Goal: Obtain resource: Download file/media

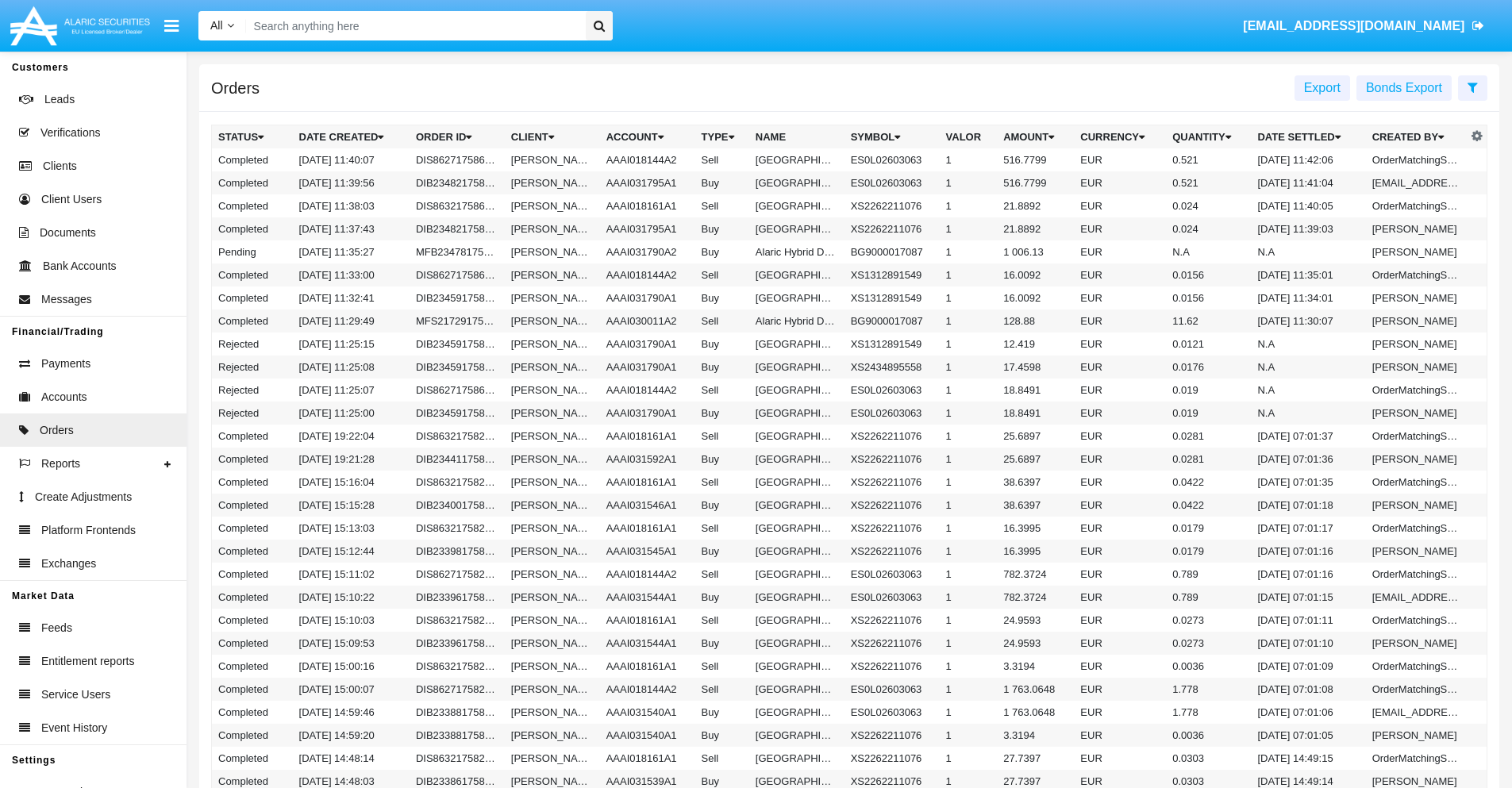
click at [1322, 87] on span "Export" at bounding box center [1322, 87] width 37 height 13
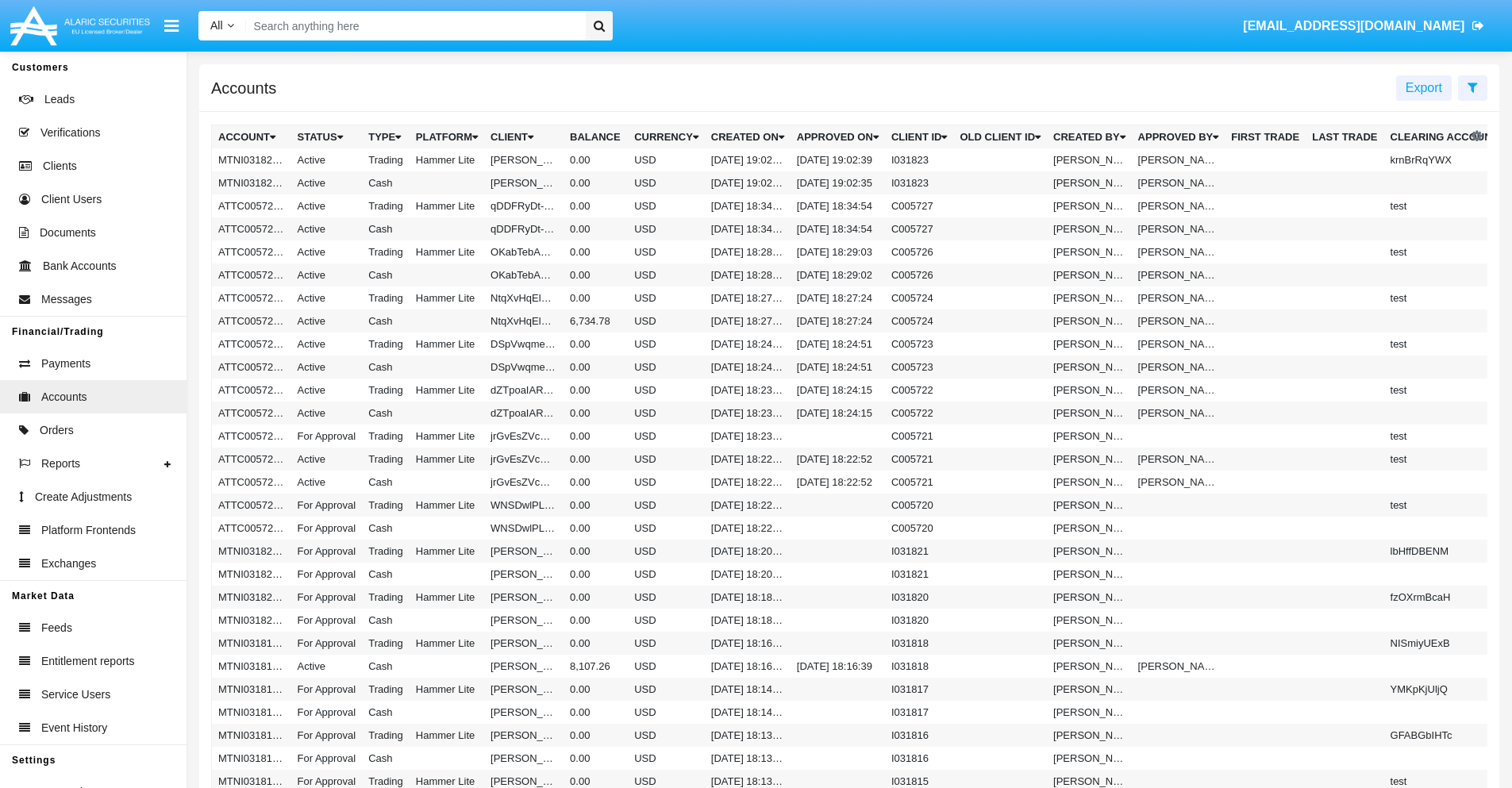
click at [1424, 87] on span "Export" at bounding box center [1424, 87] width 37 height 13
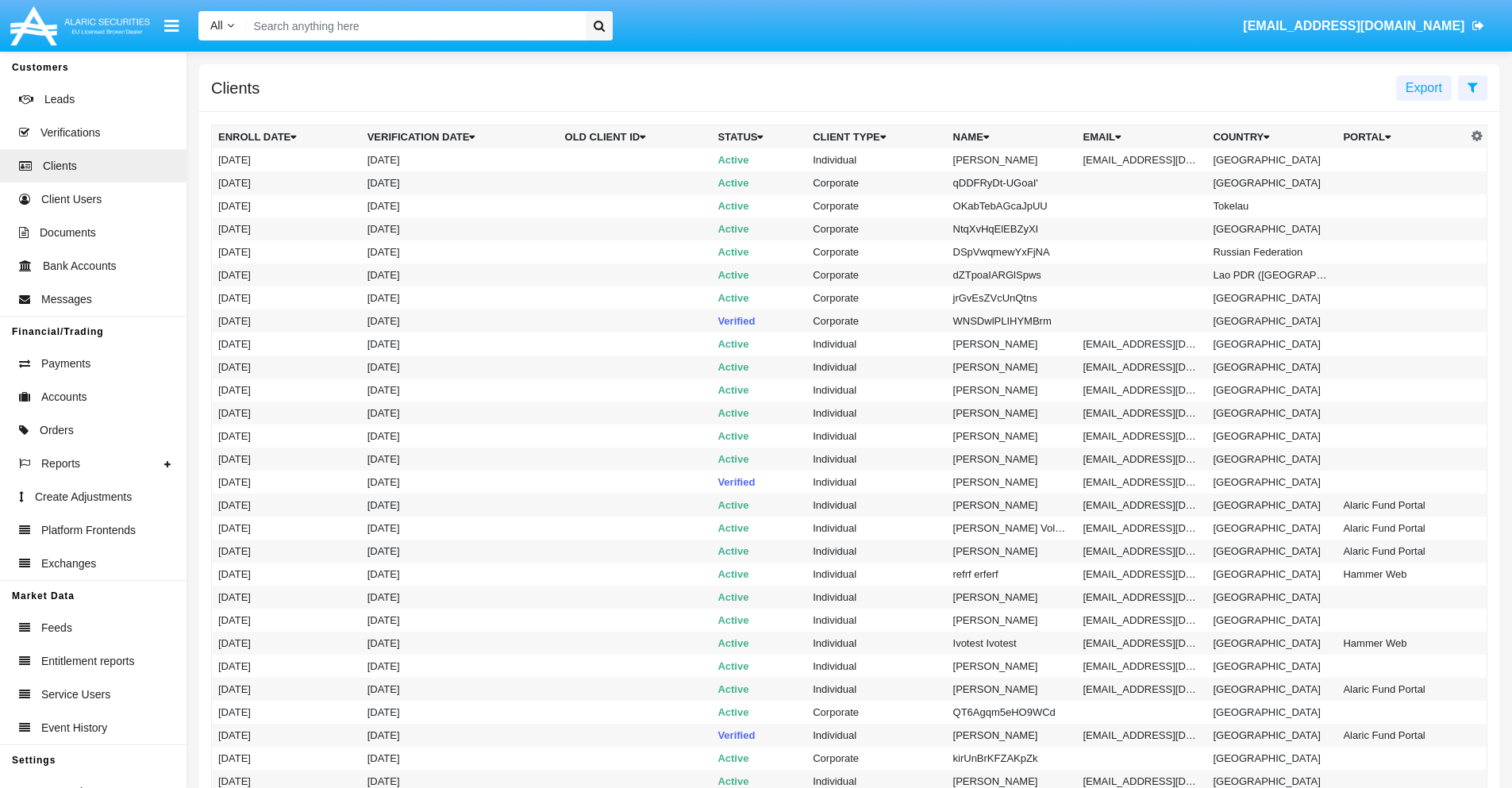
click at [1424, 87] on span "Export" at bounding box center [1424, 87] width 37 height 13
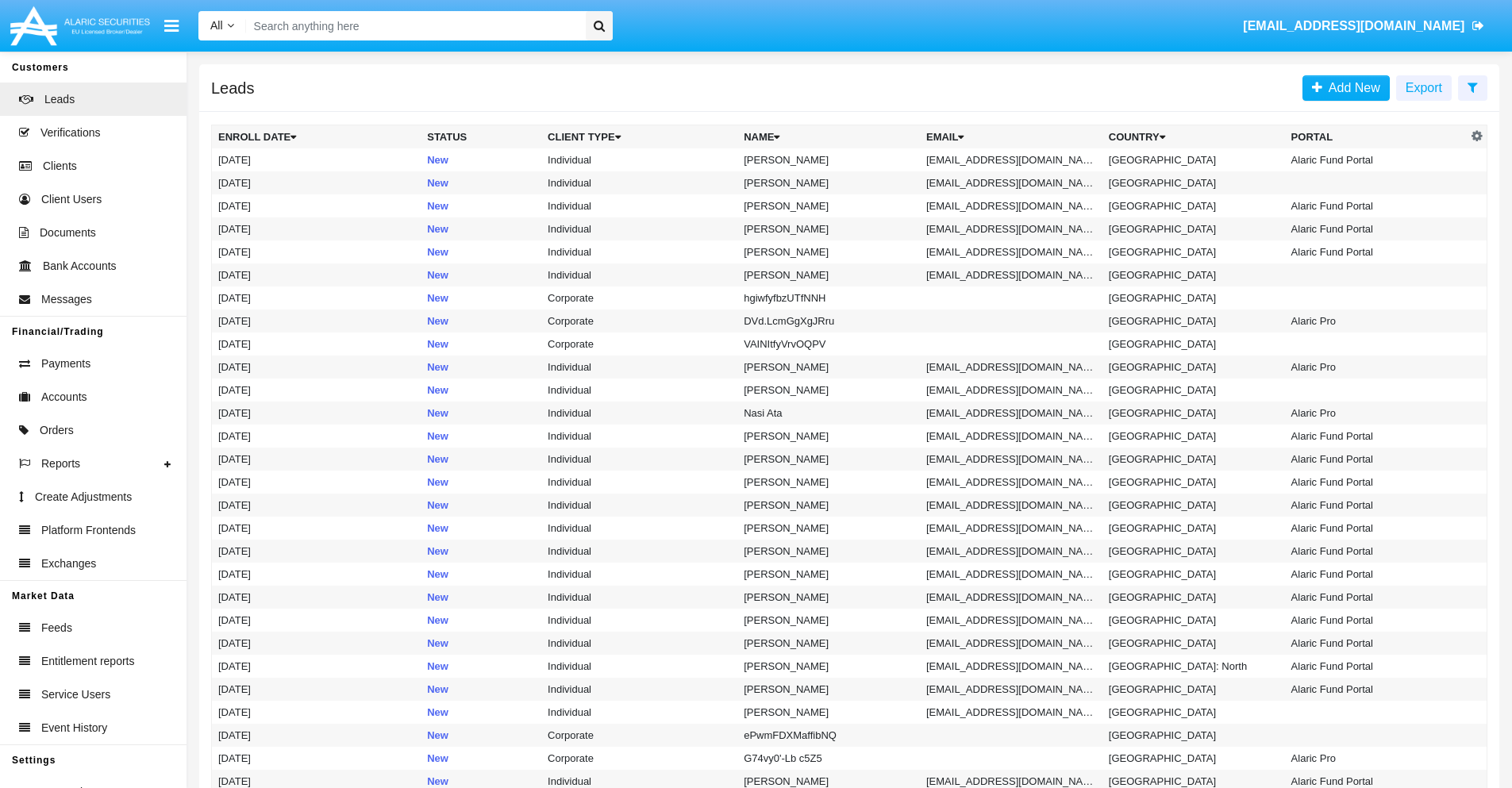
click at [1424, 87] on span "Export" at bounding box center [1424, 87] width 37 height 13
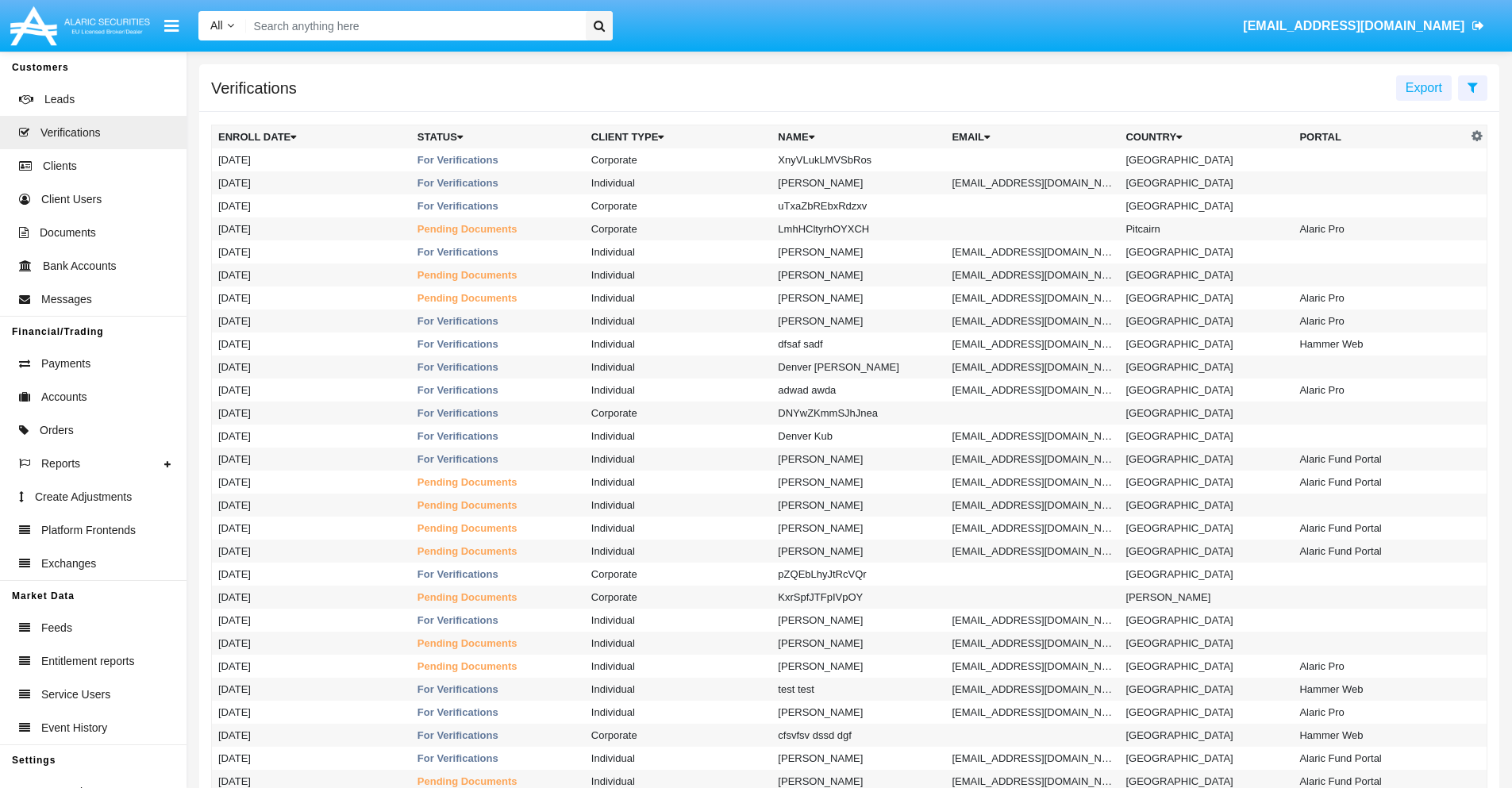
click at [1424, 87] on span "Export" at bounding box center [1424, 87] width 37 height 13
